Goal: Check status: Check status

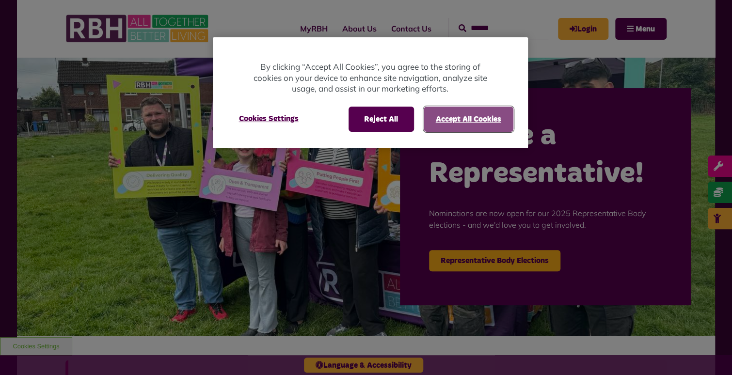
click at [460, 111] on button "Accept All Cookies" at bounding box center [469, 119] width 90 height 25
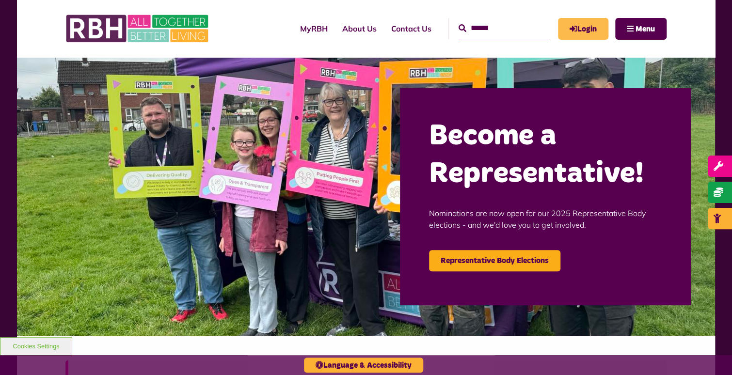
click at [580, 27] on link "Login" at bounding box center [583, 29] width 50 height 22
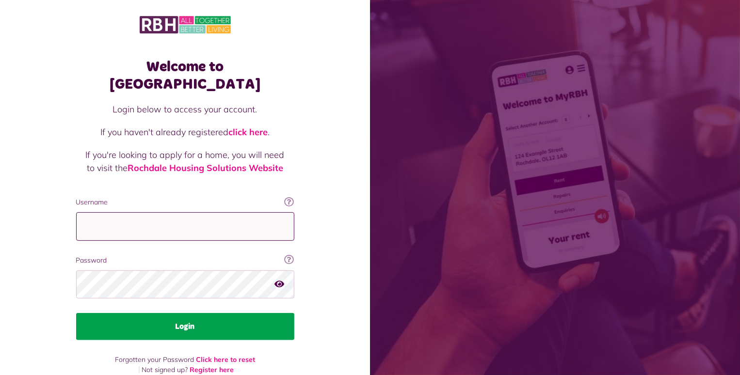
type input "**********"
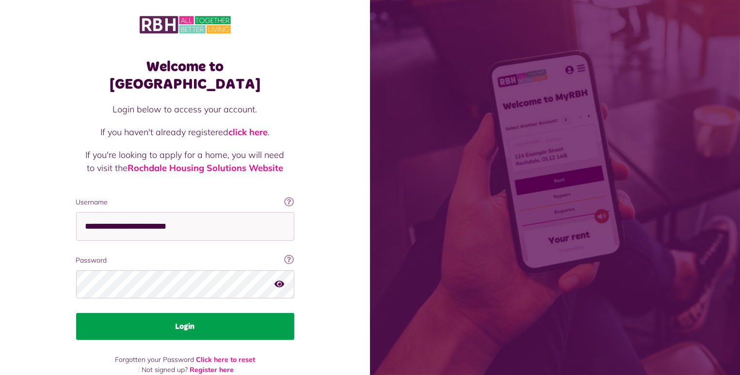
click at [198, 316] on button "Login" at bounding box center [185, 326] width 218 height 27
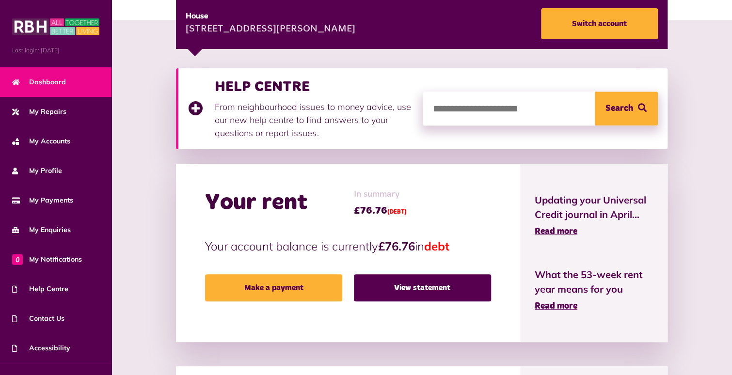
scroll to position [194, 0]
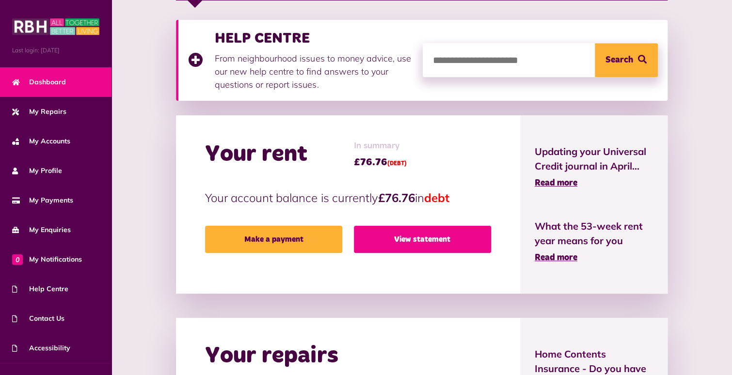
click at [434, 243] on link "View statement" at bounding box center [422, 239] width 137 height 27
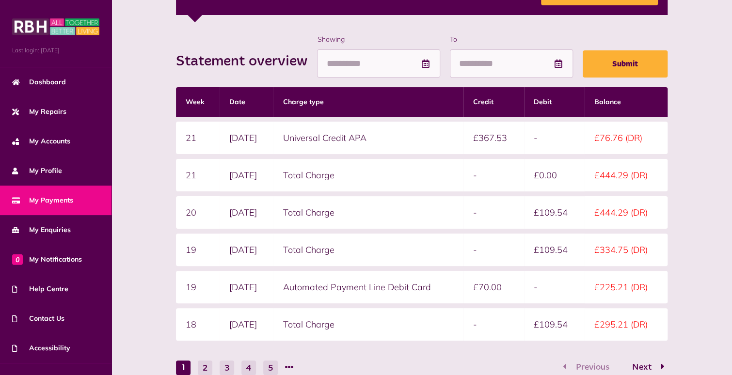
scroll to position [194, 0]
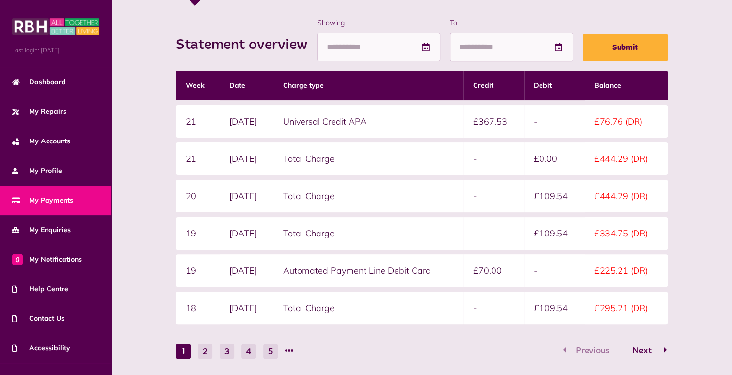
click at [647, 351] on span "Next" at bounding box center [642, 351] width 34 height 9
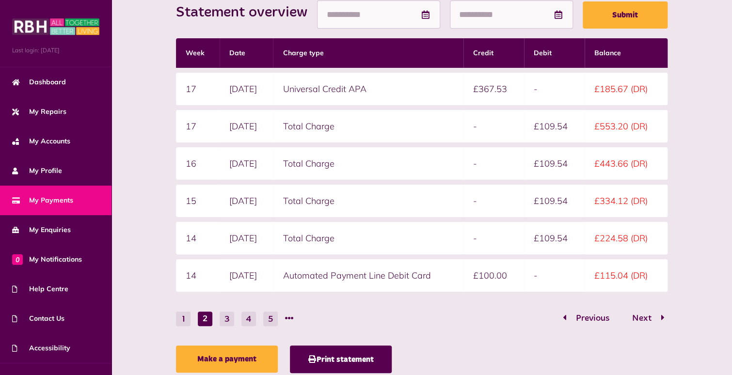
scroll to position [243, 0]
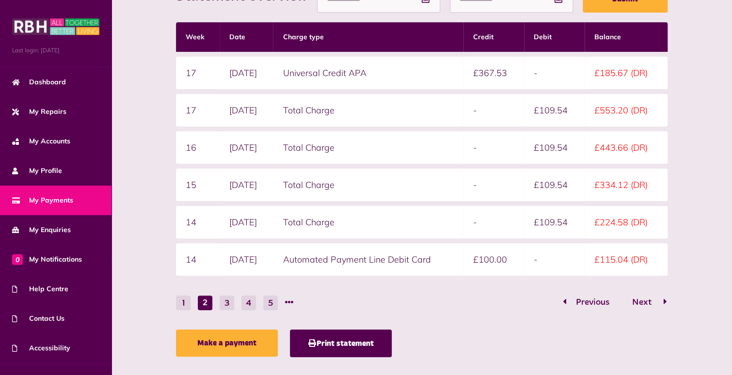
click at [658, 301] on span "Next" at bounding box center [642, 302] width 34 height 9
click at [651, 301] on span "Next" at bounding box center [642, 302] width 34 height 9
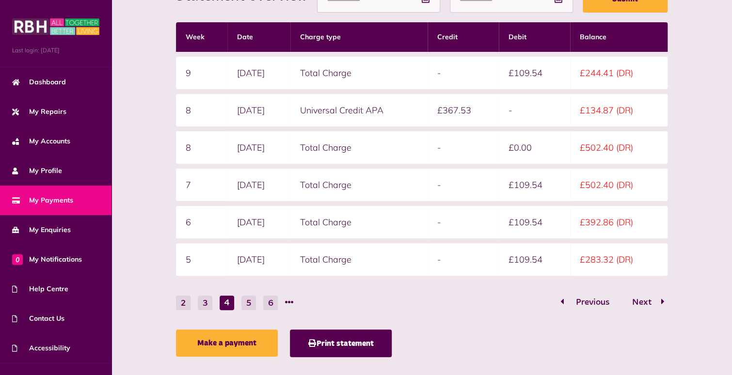
click at [565, 299] on button "Previous" at bounding box center [590, 303] width 60 height 14
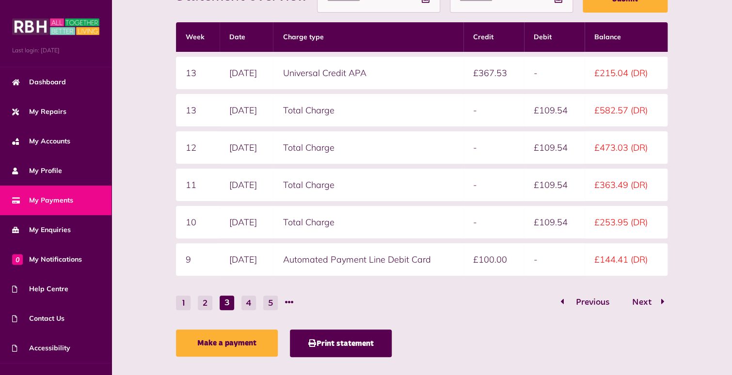
click at [565, 299] on button "Previous" at bounding box center [590, 303] width 60 height 14
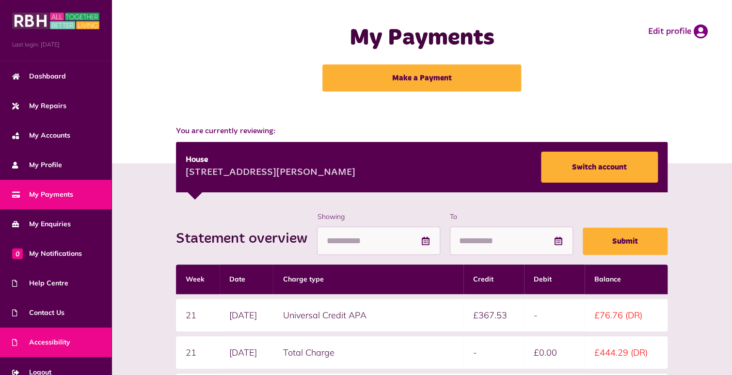
scroll to position [17, 0]
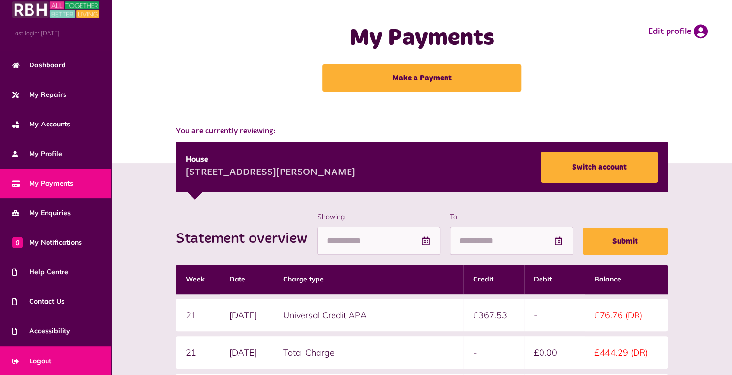
click at [65, 356] on link "Logout" at bounding box center [56, 362] width 112 height 30
